Goal: Information Seeking & Learning: Learn about a topic

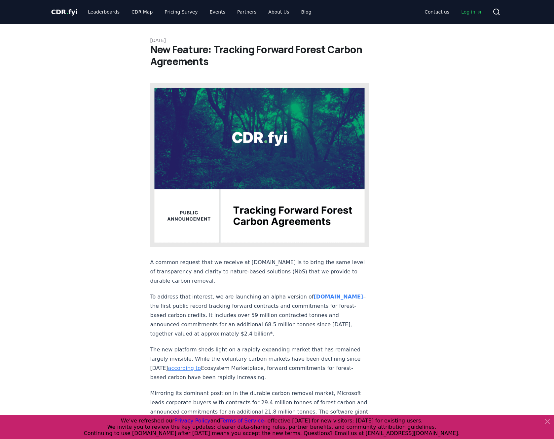
click at [314, 294] on strong "[DOMAIN_NAME]" at bounding box center [339, 297] width 50 height 6
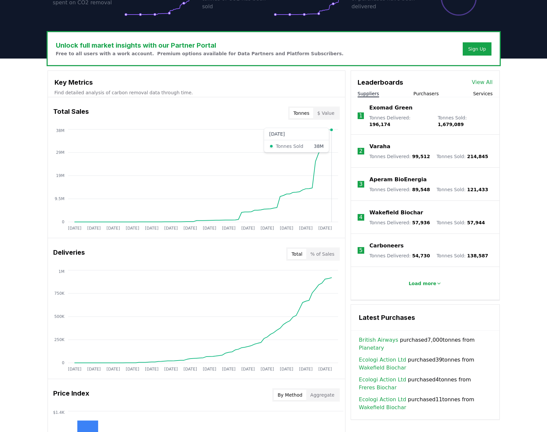
scroll to position [176, 0]
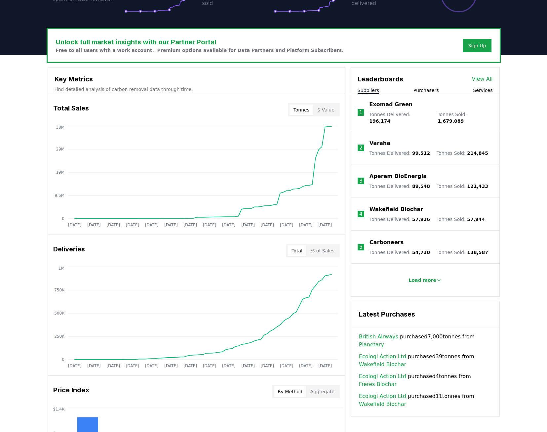
click at [329, 112] on button "$ Value" at bounding box center [325, 109] width 25 height 11
click at [302, 111] on button "Tonnes" at bounding box center [302, 109] width 24 height 11
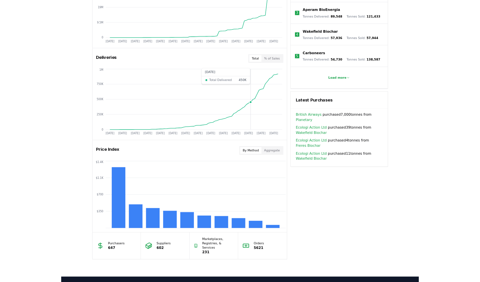
scroll to position [336, 0]
